Goal: Information Seeking & Learning: Find specific page/section

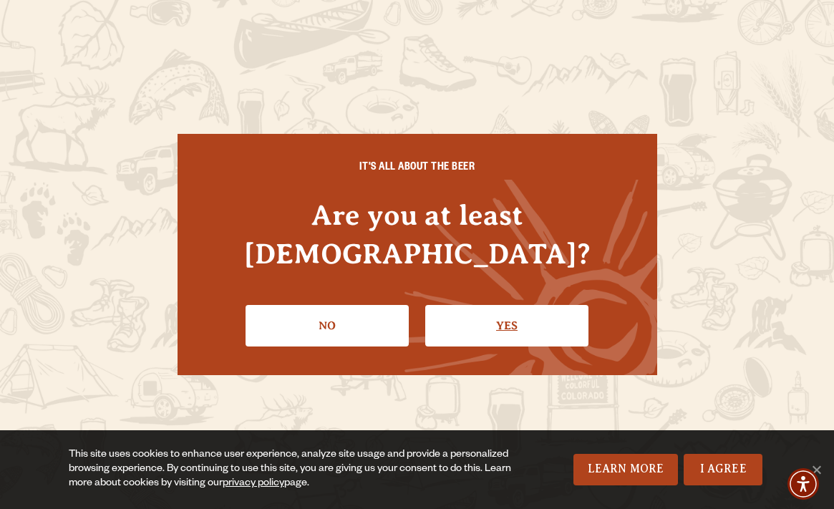
click at [546, 305] on link "Yes" at bounding box center [506, 325] width 163 height 41
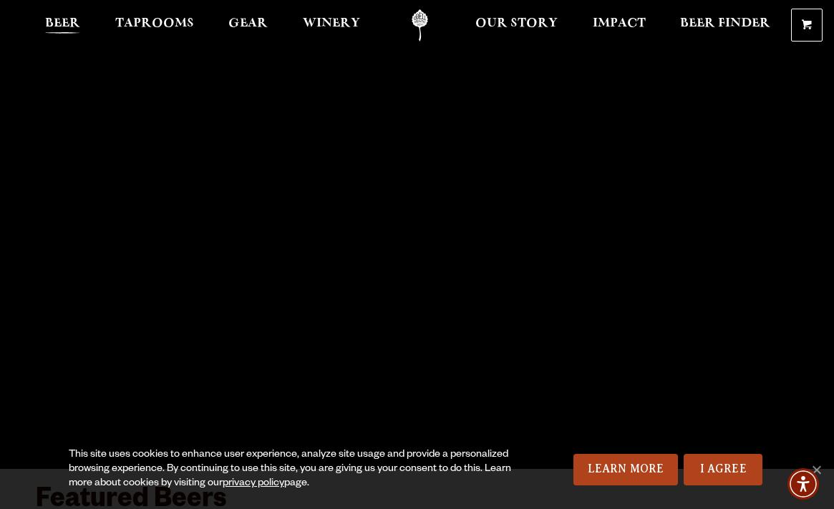
click at [53, 17] on link "Beer" at bounding box center [63, 25] width 54 height 32
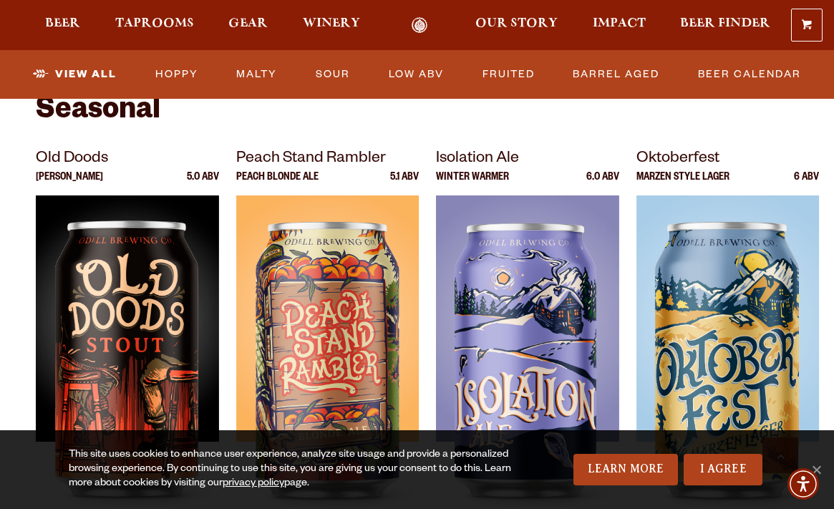
scroll to position [1864, 0]
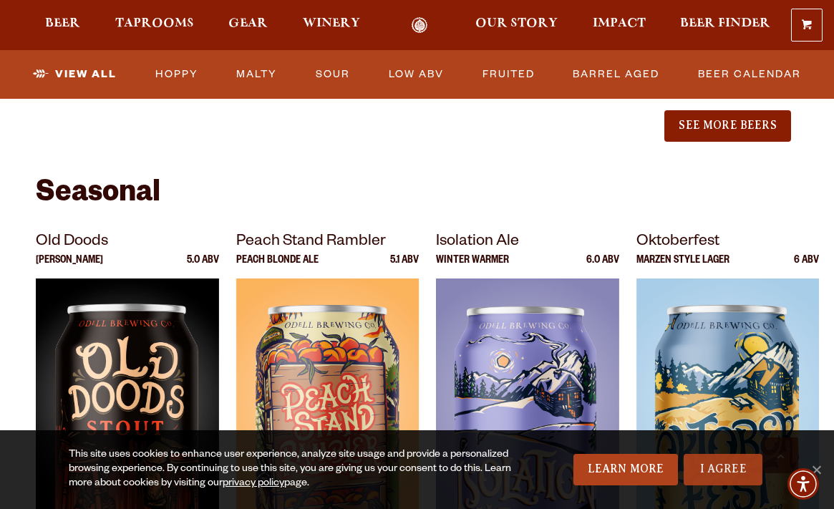
click at [755, 483] on link "I Agree" at bounding box center [722, 469] width 79 height 31
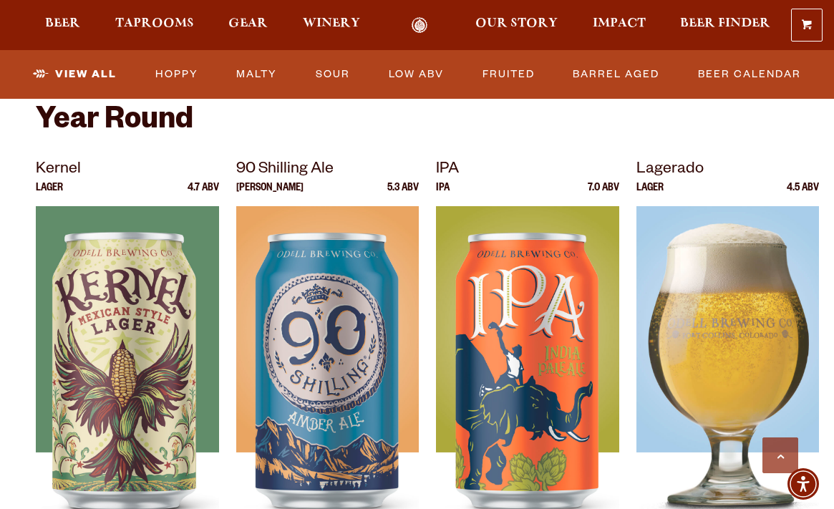
scroll to position [562, 0]
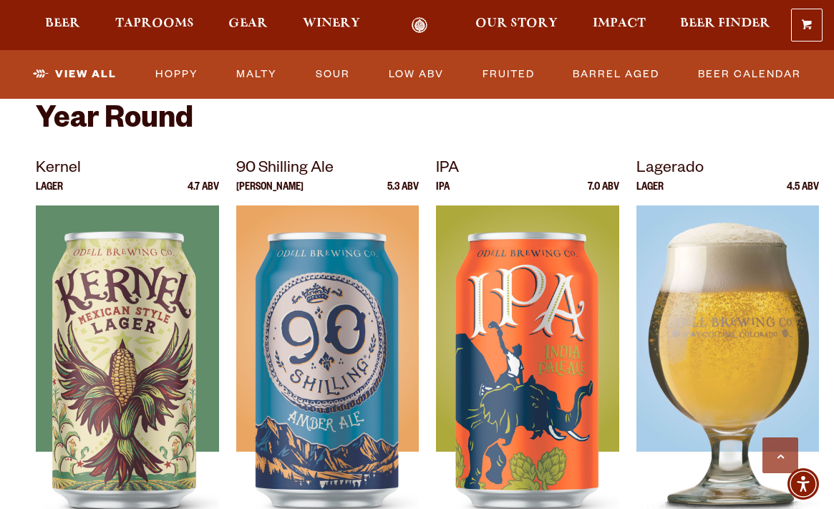
click at [757, 250] on img at bounding box center [727, 384] width 183 height 358
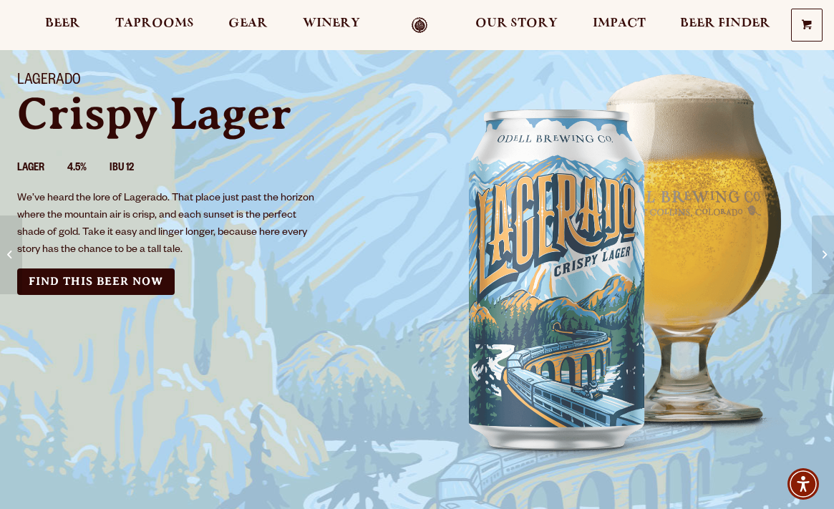
scroll to position [80, 0]
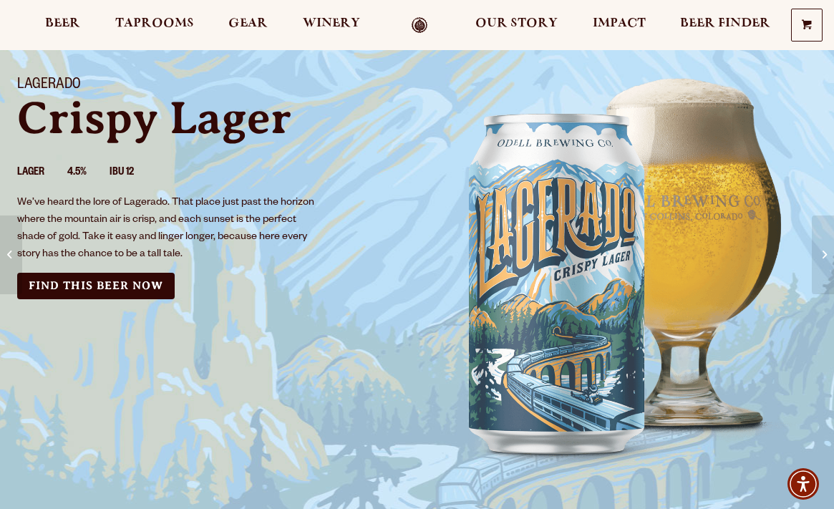
click at [107, 307] on div "Lagerado Crispy Lager Lager 4.5% IBU 12 We’ve heard the lore of Lagerado. That …" at bounding box center [208, 187] width 417 height 257
click at [106, 263] on div "Lagerado Crispy Lager Lager 4.5% IBU 12 We’ve heard the lore of Lagerado. That …" at bounding box center [208, 187] width 417 height 257
click at [106, 274] on link "Find this Beer Now" at bounding box center [95, 286] width 157 height 26
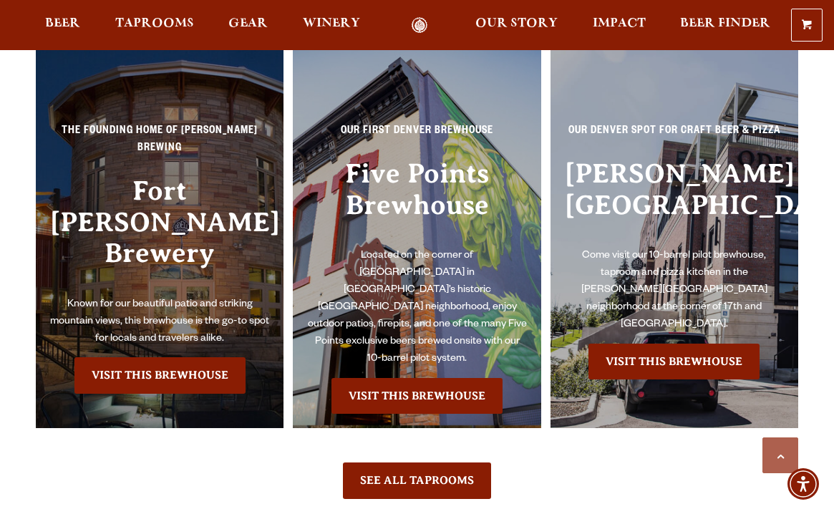
scroll to position [1143, 0]
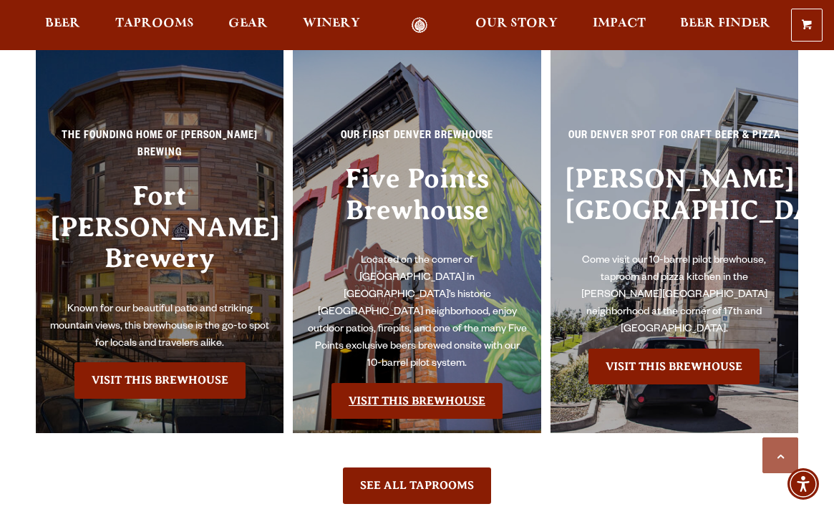
click at [424, 383] on link "Visit this Brewhouse" at bounding box center [416, 401] width 171 height 36
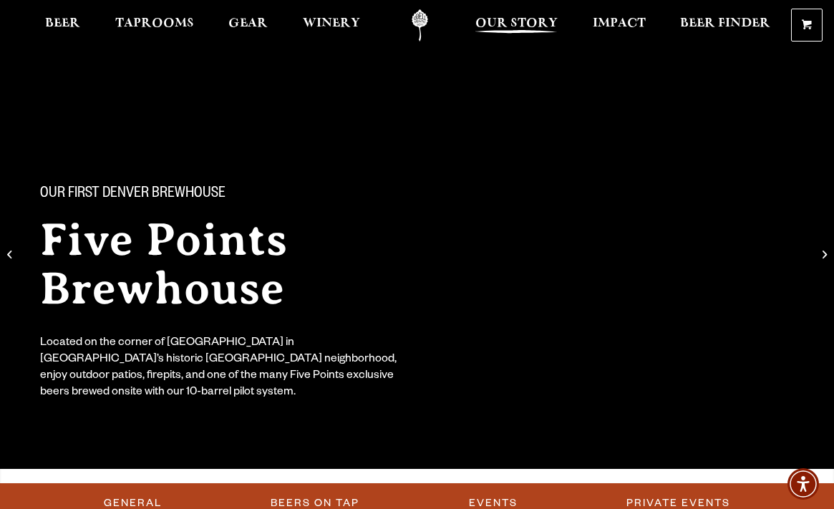
click at [530, 26] on span "Our Story" at bounding box center [516, 23] width 82 height 11
